Goal: Navigation & Orientation: Find specific page/section

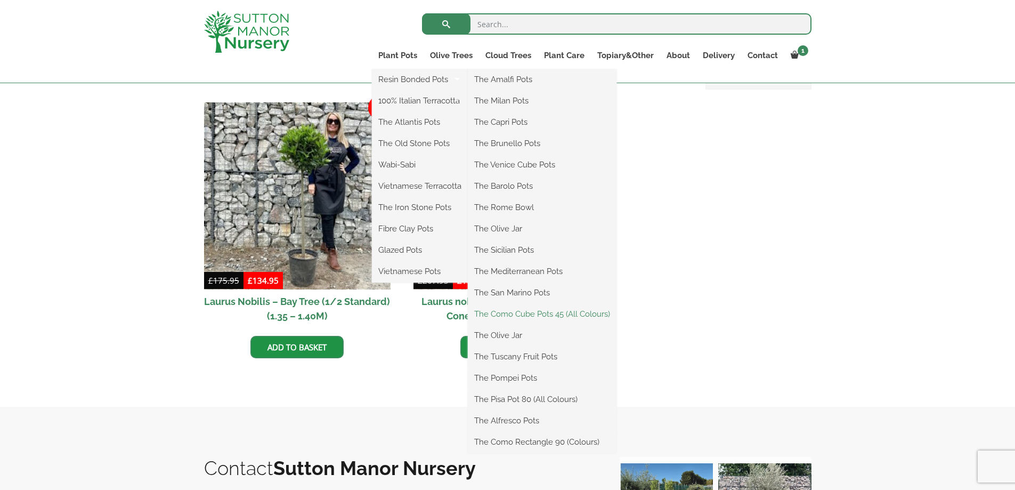
click at [525, 311] on link "The Como Cube Pots 45 (All Colours)" at bounding box center [542, 314] width 149 height 16
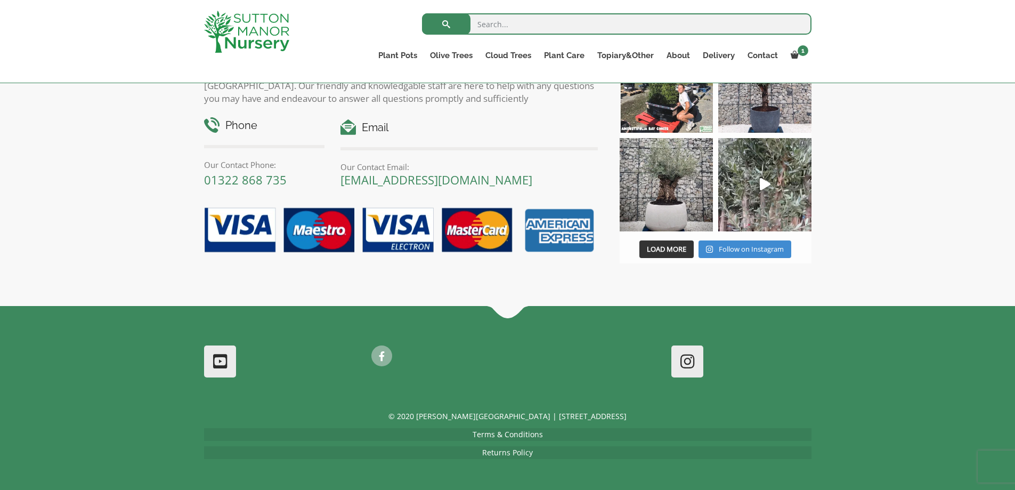
scroll to position [295, 0]
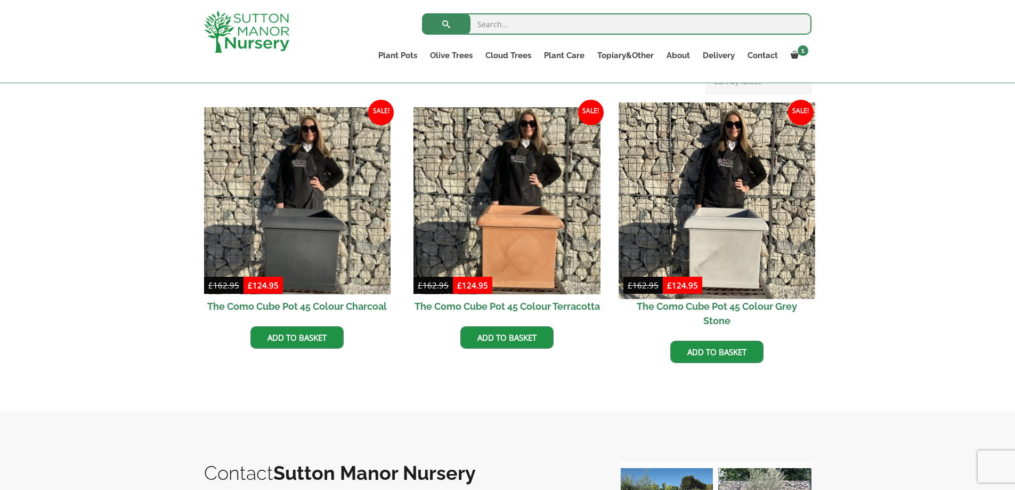
click at [744, 232] on img at bounding box center [716, 200] width 196 height 196
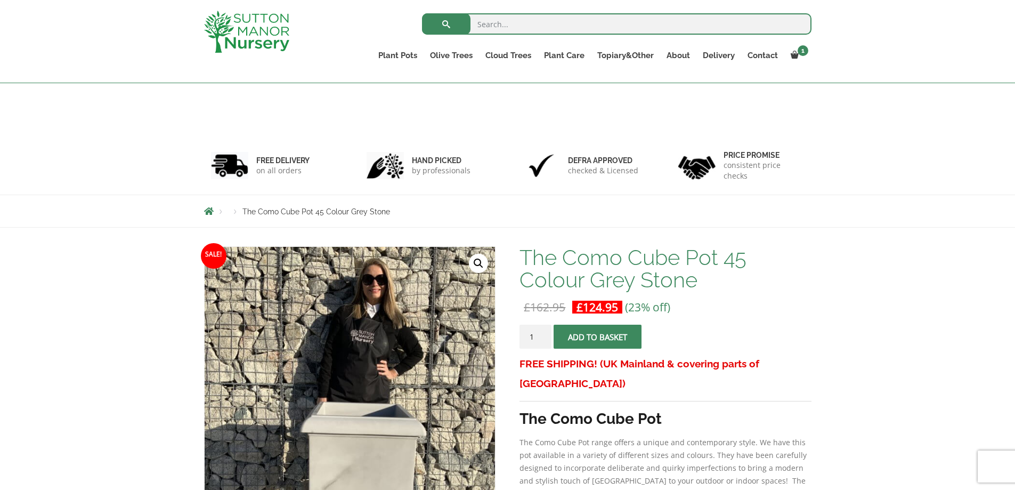
scroll to position [409, 0]
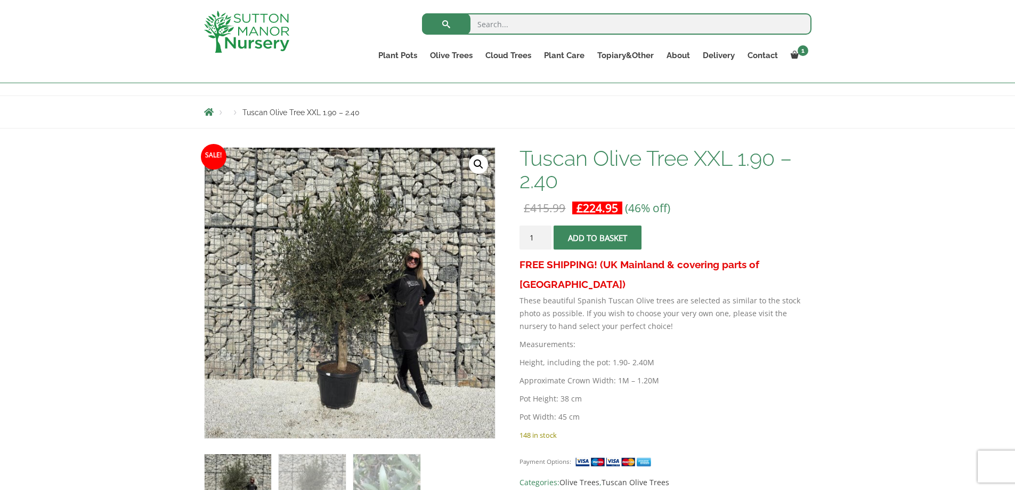
scroll to position [107, 0]
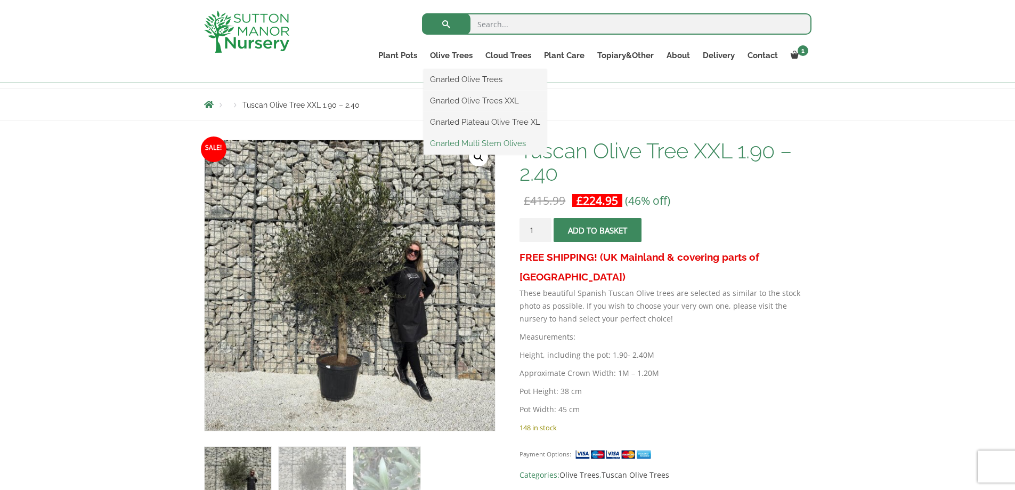
click at [457, 144] on link "Gnarled Multi Stem Olives" at bounding box center [485, 143] width 123 height 16
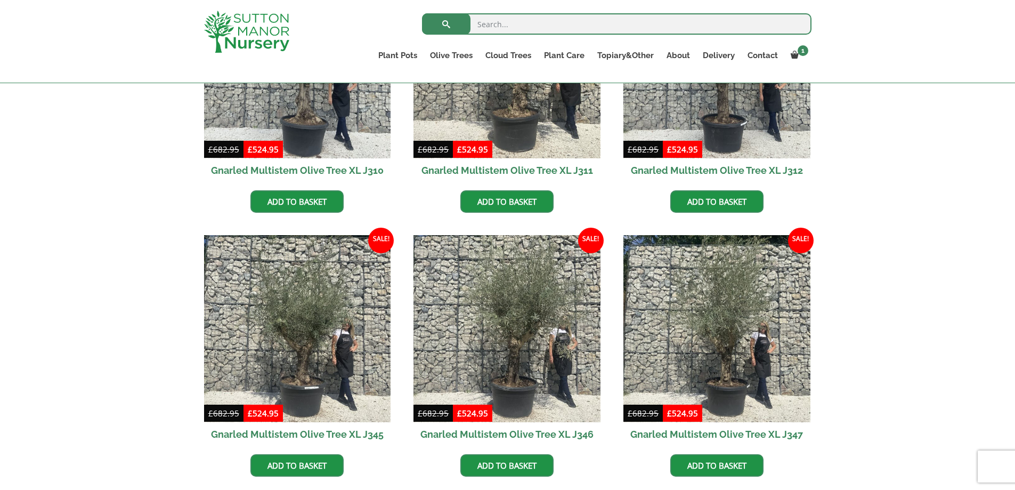
scroll to position [409, 0]
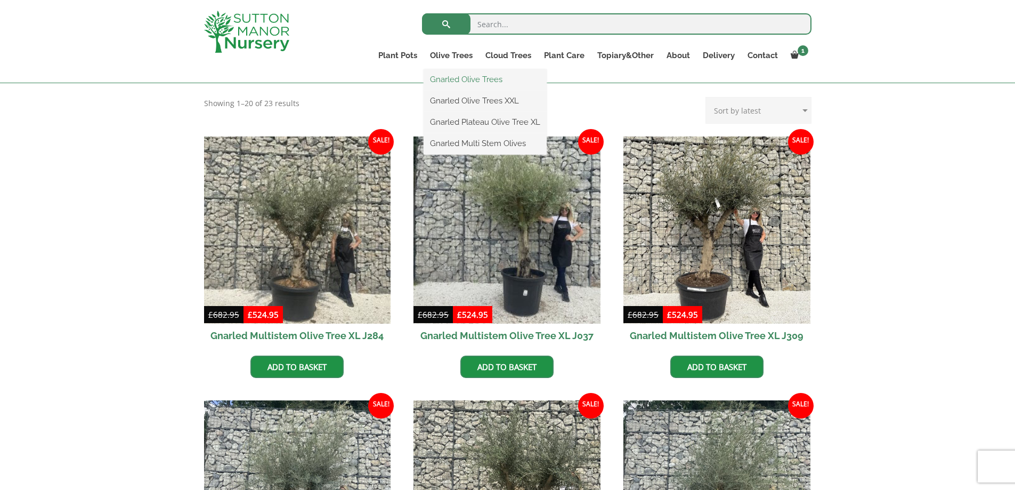
click at [452, 80] on link "Gnarled Olive Trees" at bounding box center [485, 79] width 123 height 16
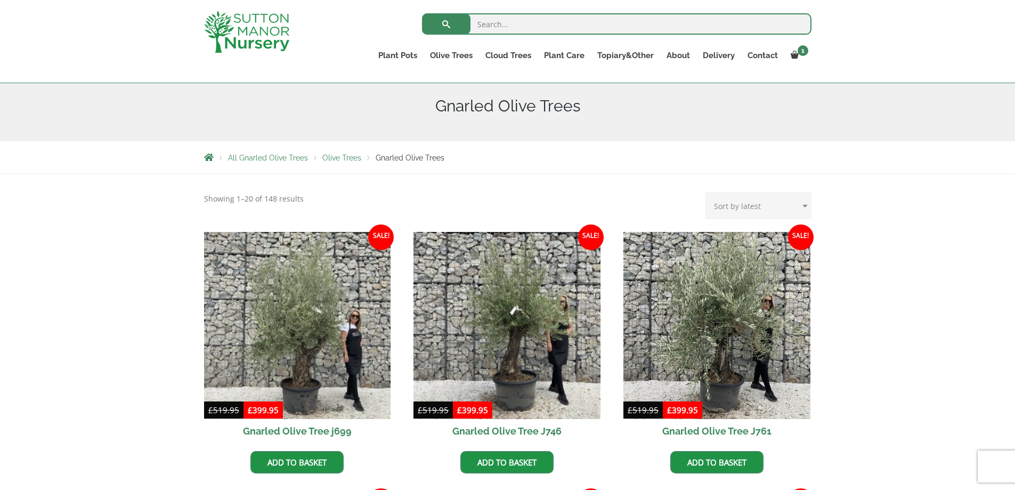
scroll to position [119, 0]
